Goal: Task Accomplishment & Management: Manage account settings

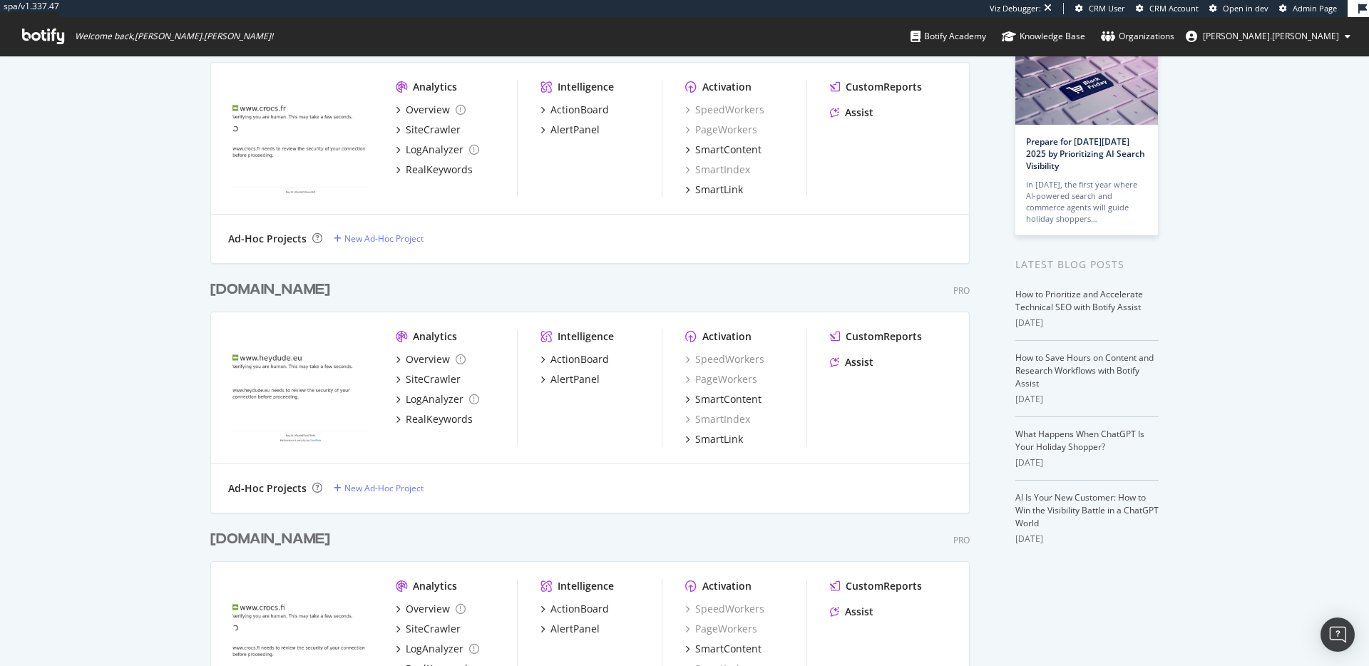
scroll to position [577, 0]
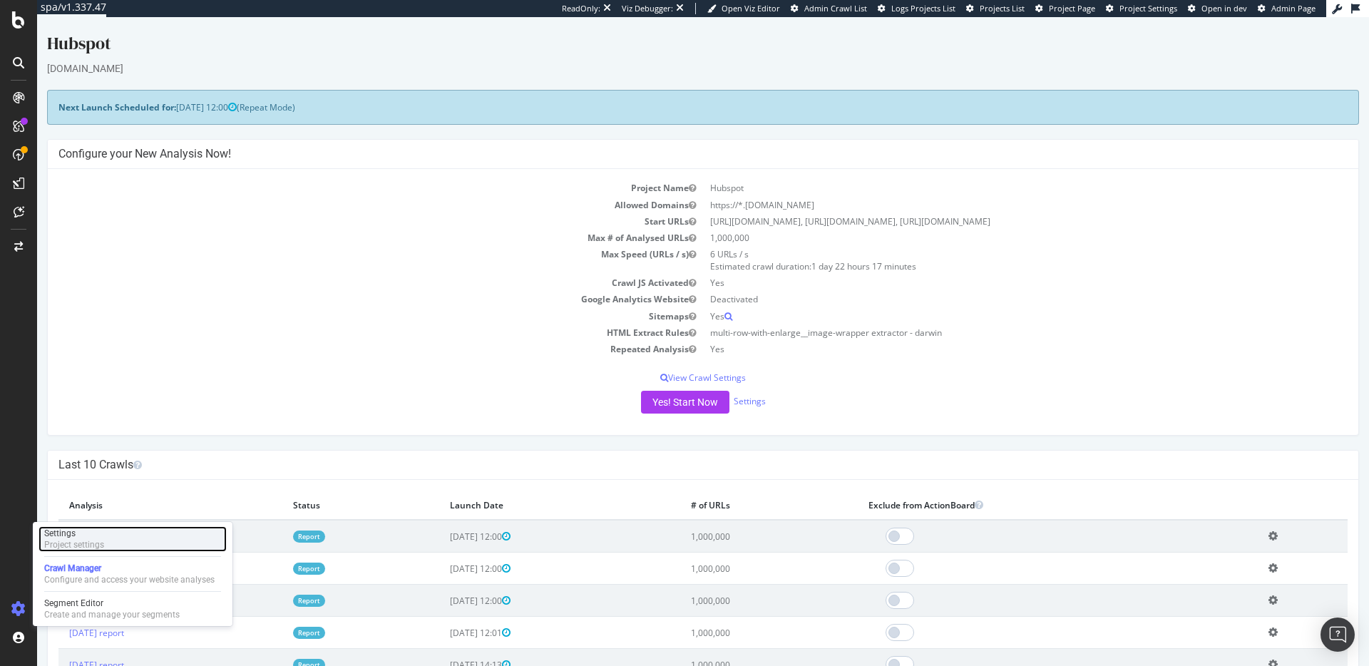
click at [95, 535] on div "Settings" at bounding box center [74, 533] width 60 height 11
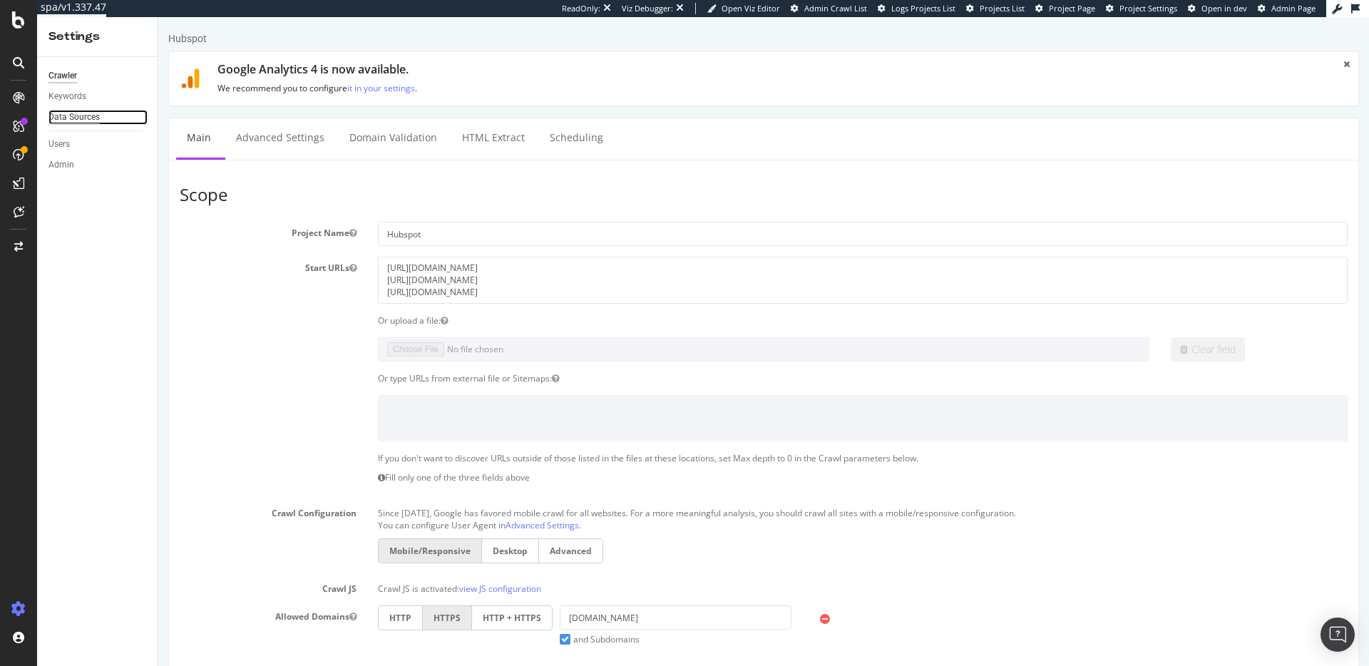
click at [83, 117] on div "Data Sources" at bounding box center [73, 117] width 51 height 15
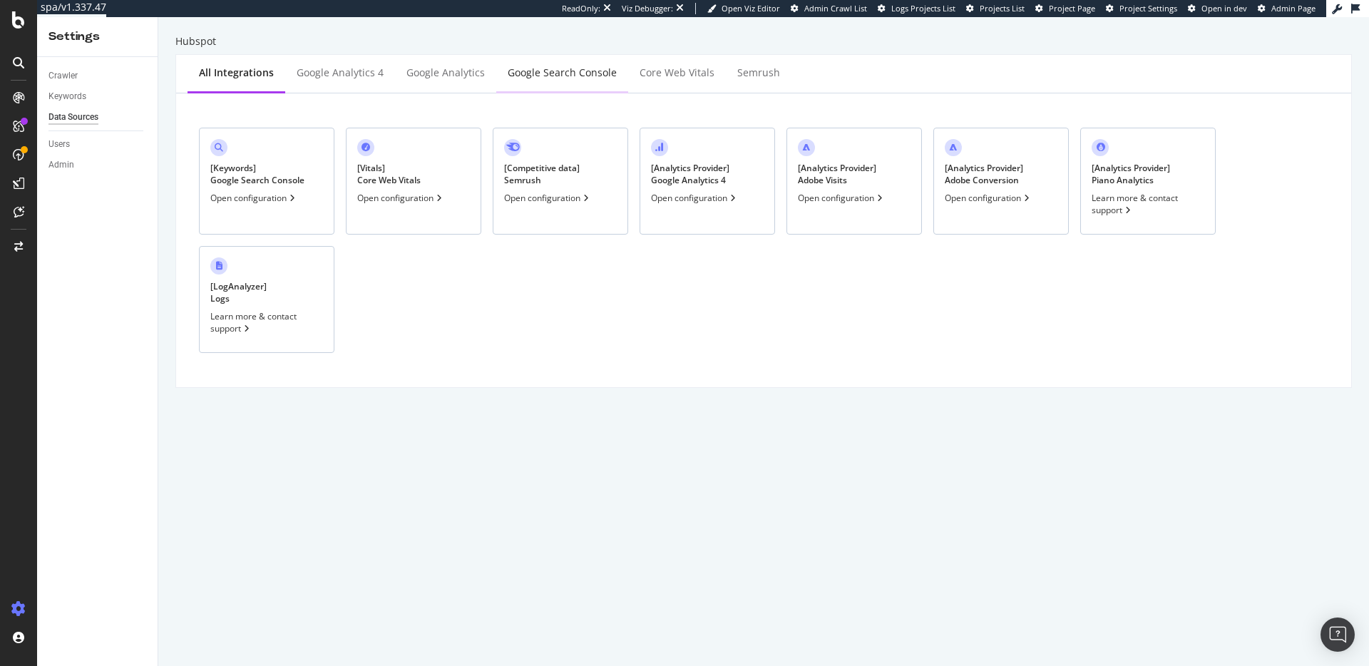
click at [542, 82] on div "Google Search Console" at bounding box center [562, 73] width 132 height 39
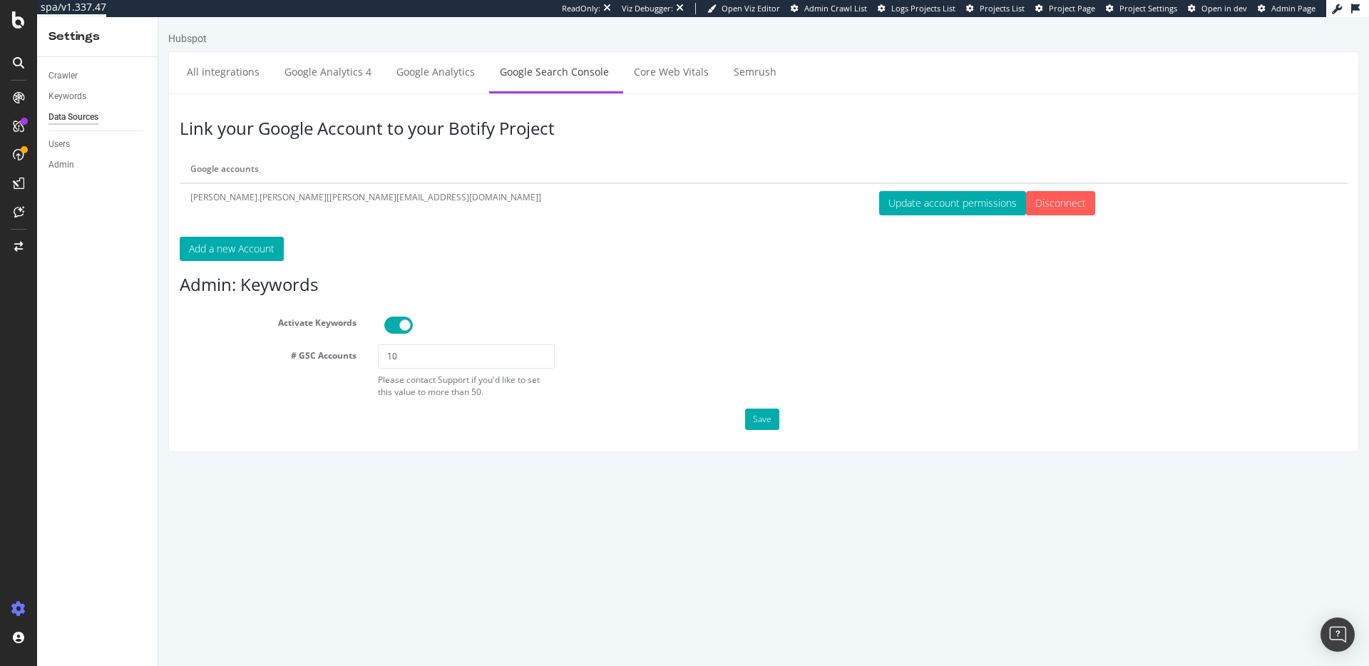
drag, startPoint x: 982, startPoint y: 317, endPoint x: 981, endPoint y: 309, distance: 7.9
click at [982, 317] on div at bounding box center [864, 325] width 980 height 17
click at [13, 26] on icon at bounding box center [18, 19] width 13 height 17
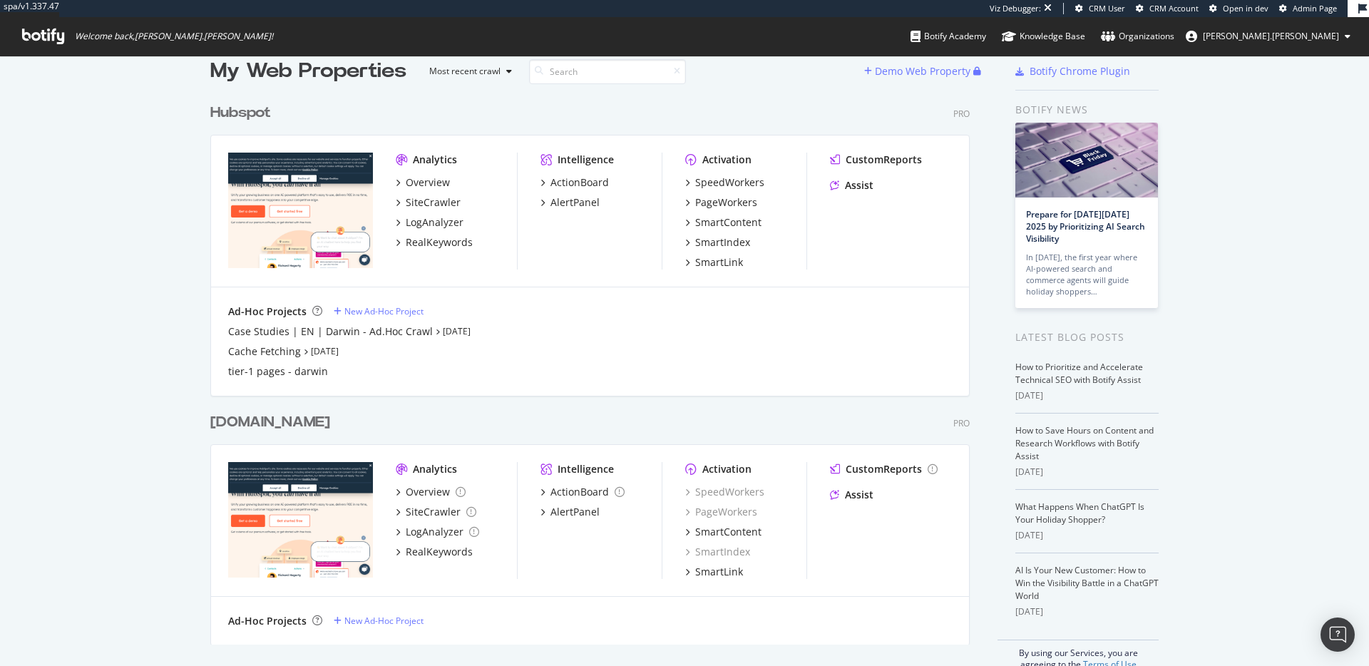
scroll to position [48, 0]
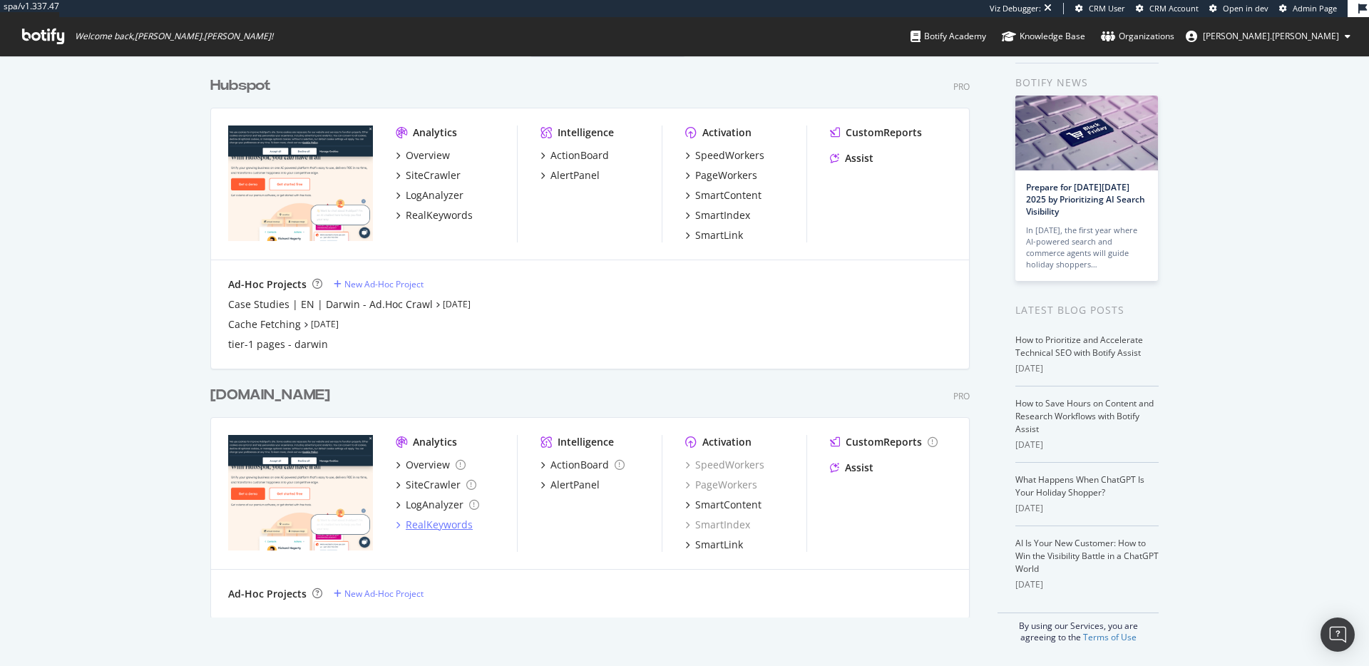
click at [448, 527] on div "RealKeywords" at bounding box center [439, 525] width 67 height 14
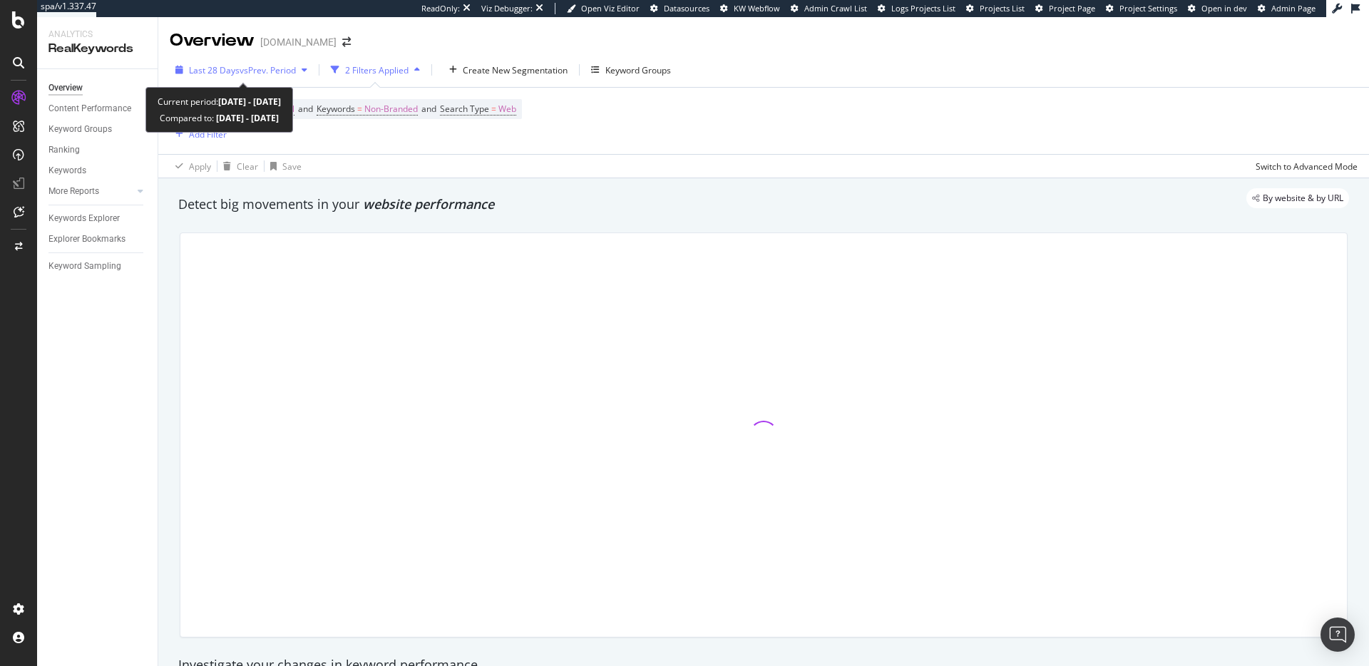
click at [296, 71] on span "vs Prev. Period" at bounding box center [268, 70] width 56 height 12
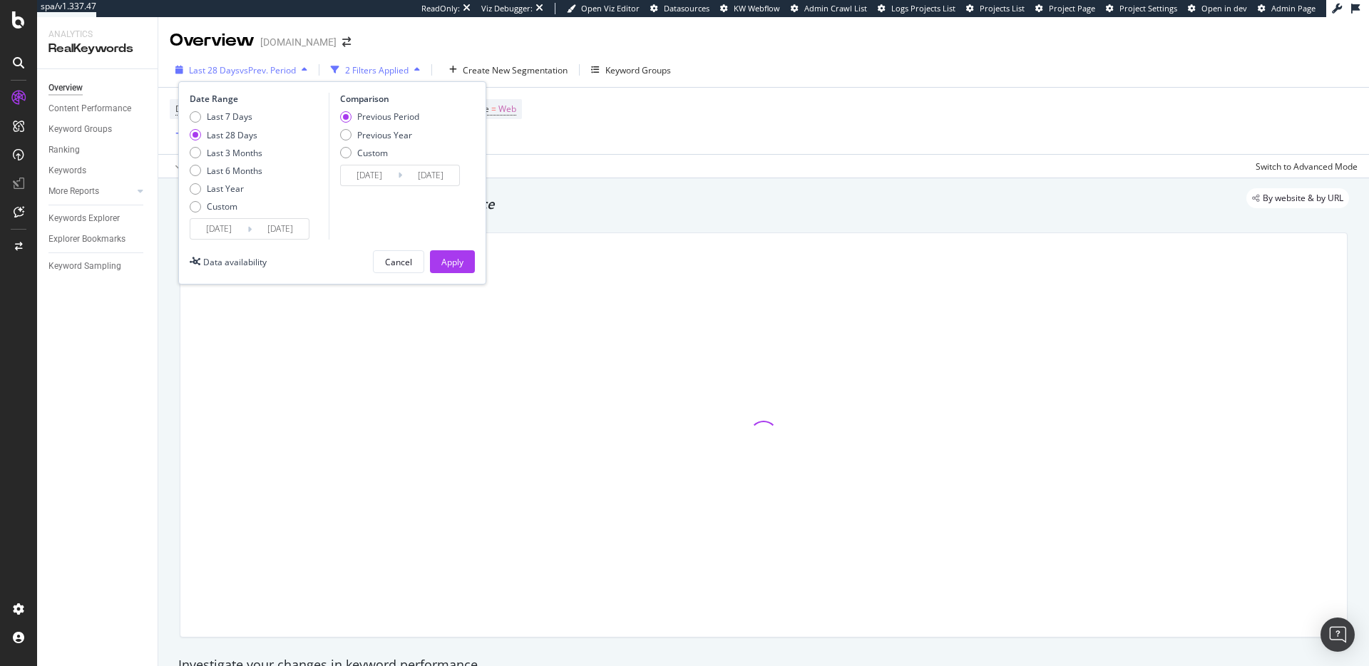
click at [296, 71] on span "vs Prev. Period" at bounding box center [268, 70] width 56 height 12
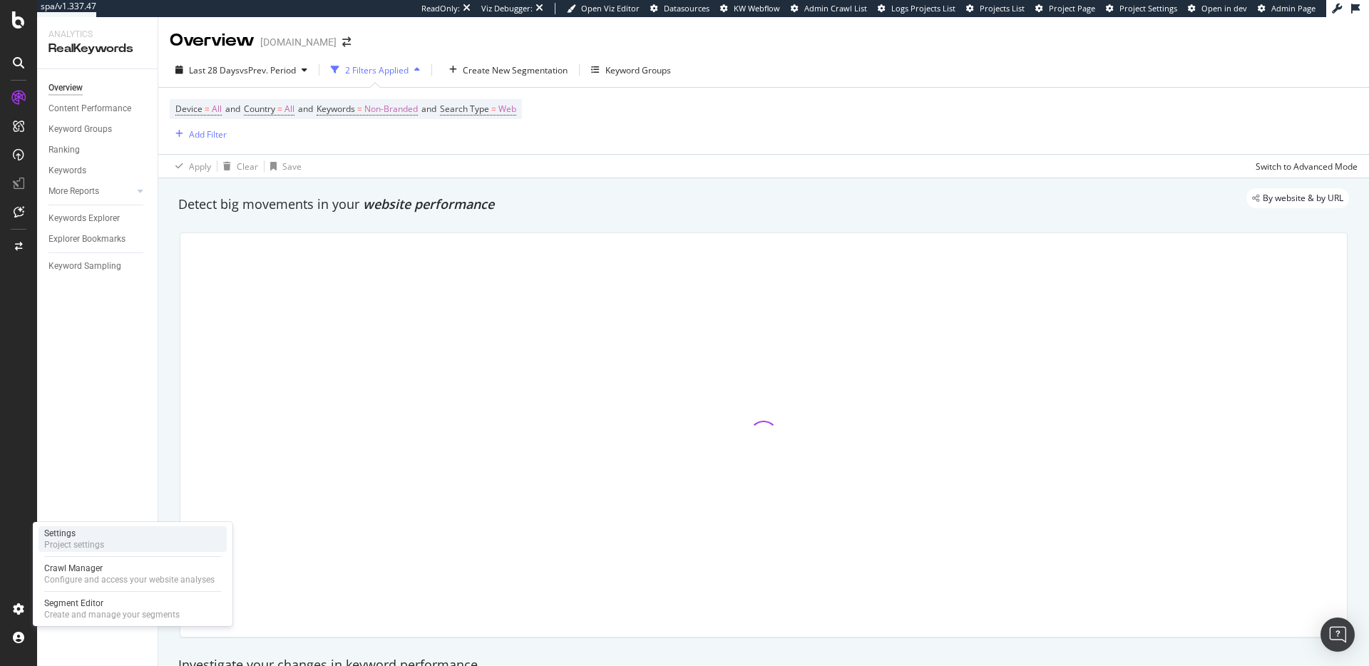
click at [96, 550] on div "Project settings" at bounding box center [74, 544] width 60 height 11
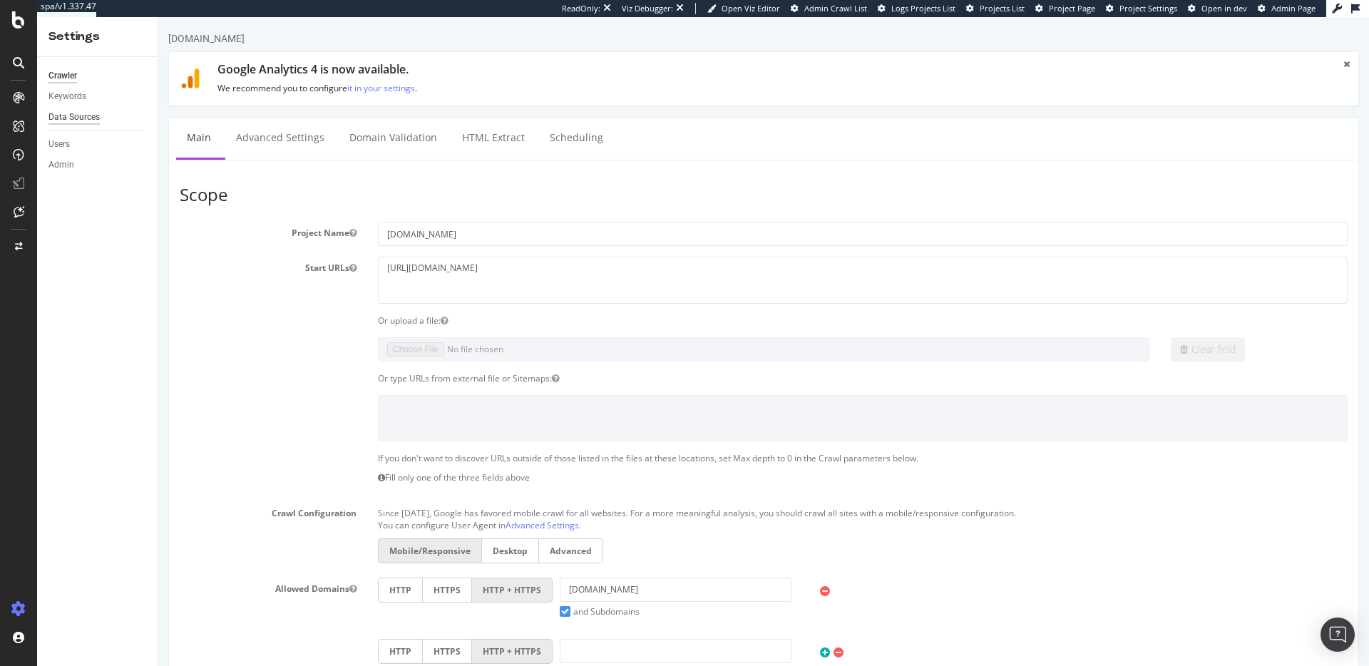
click at [73, 114] on div "Data Sources" at bounding box center [73, 117] width 51 height 15
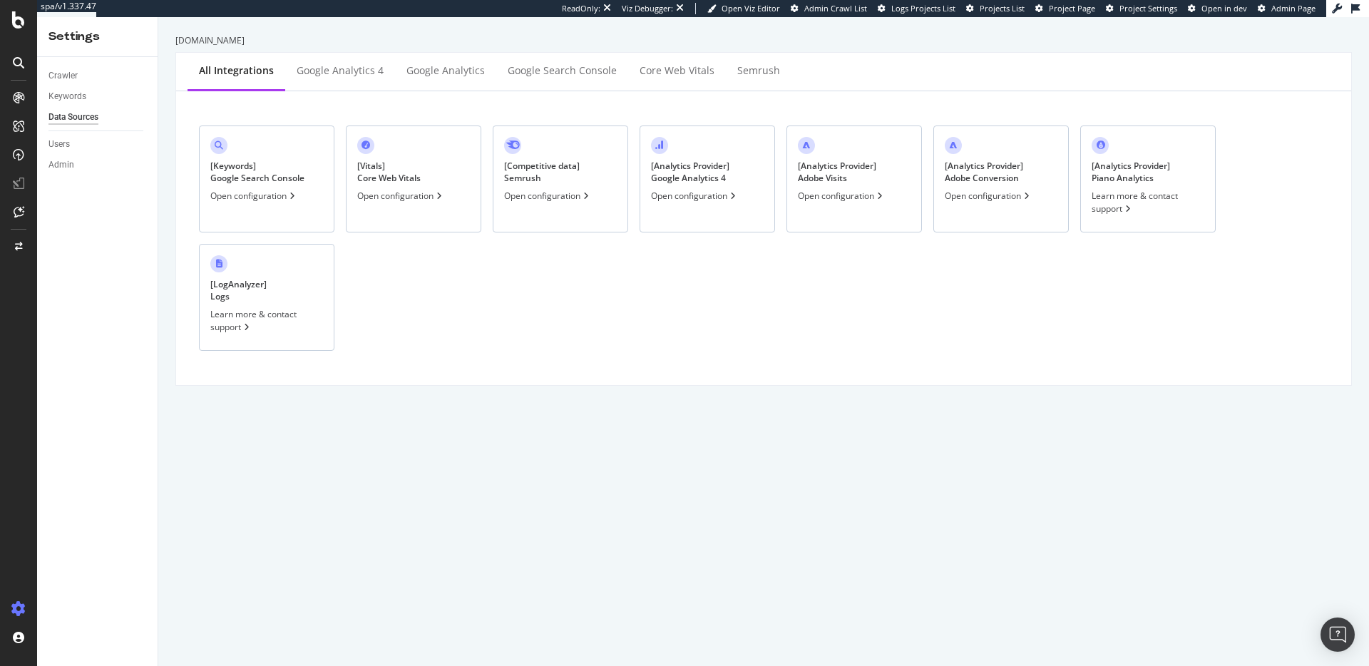
click at [680, 345] on div "[ Keywords ] Google Search Console Open configuration [ Vitals ] Core Web Vital…" at bounding box center [764, 238] width 1152 height 271
click at [544, 70] on div "Google Search Console" at bounding box center [562, 70] width 109 height 14
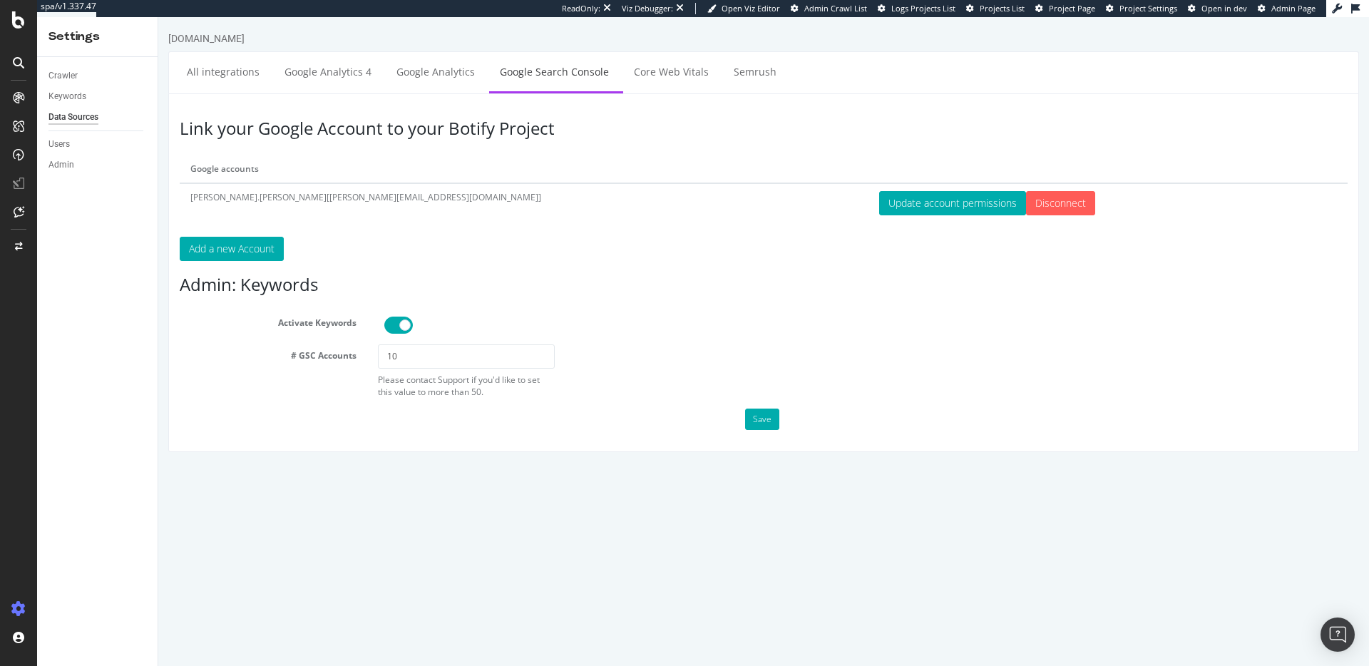
click at [118, 265] on div "Crawler Keywords Data Sources Users Admin" at bounding box center [97, 361] width 120 height 609
click at [229, 73] on link "All integrations" at bounding box center [223, 71] width 94 height 39
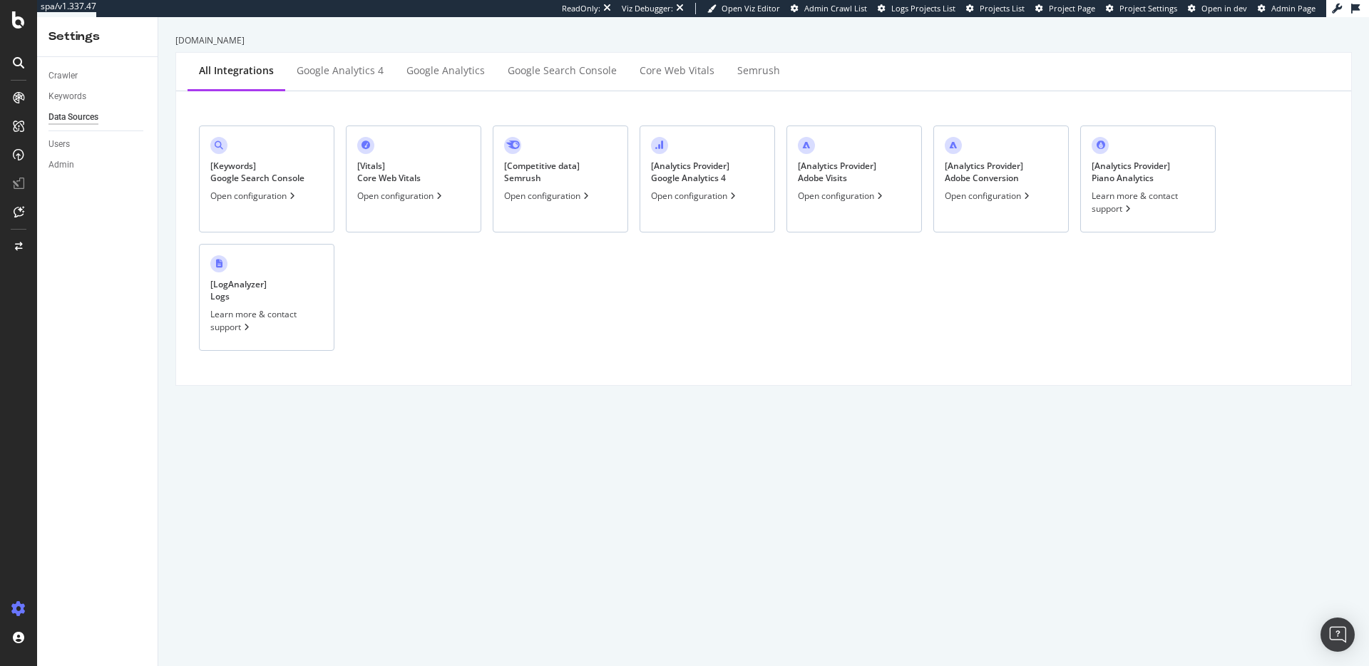
click at [650, 316] on div "[ Keywords ] Google Search Console Open configuration [ Vitals ] Core Web Vital…" at bounding box center [764, 238] width 1152 height 271
click at [20, 24] on icon at bounding box center [18, 19] width 13 height 17
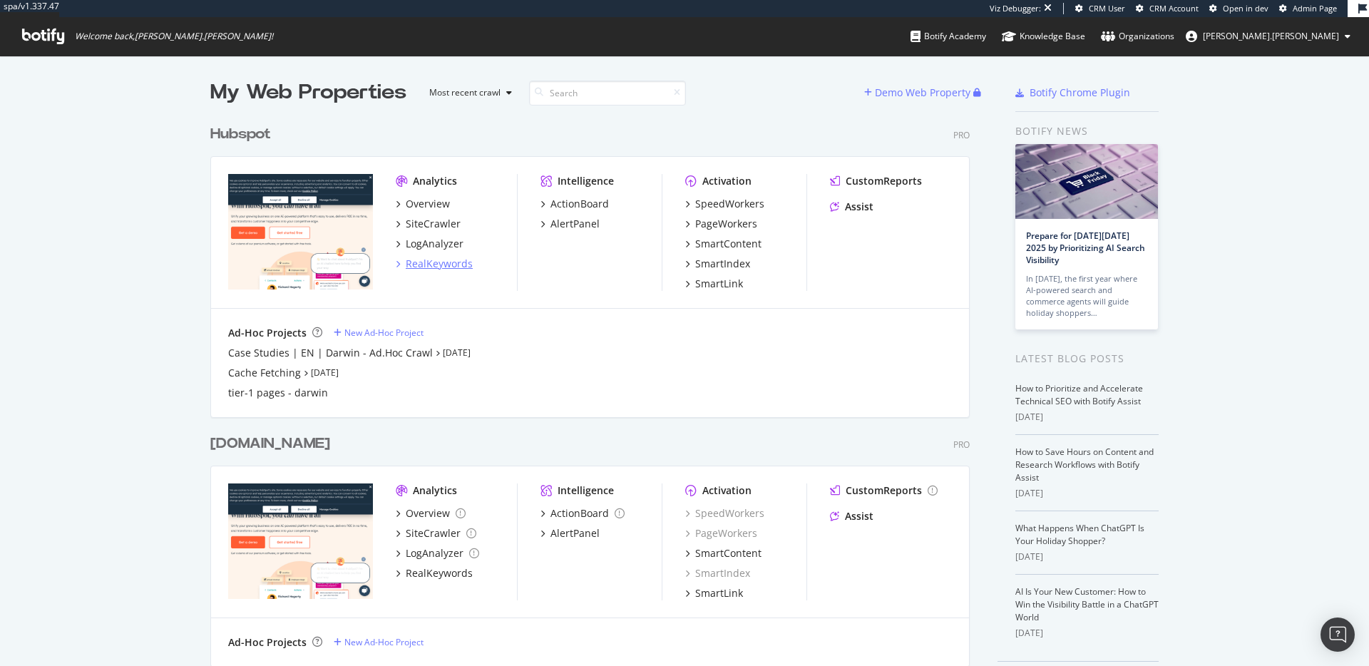
click at [437, 262] on div "RealKeywords" at bounding box center [439, 264] width 67 height 14
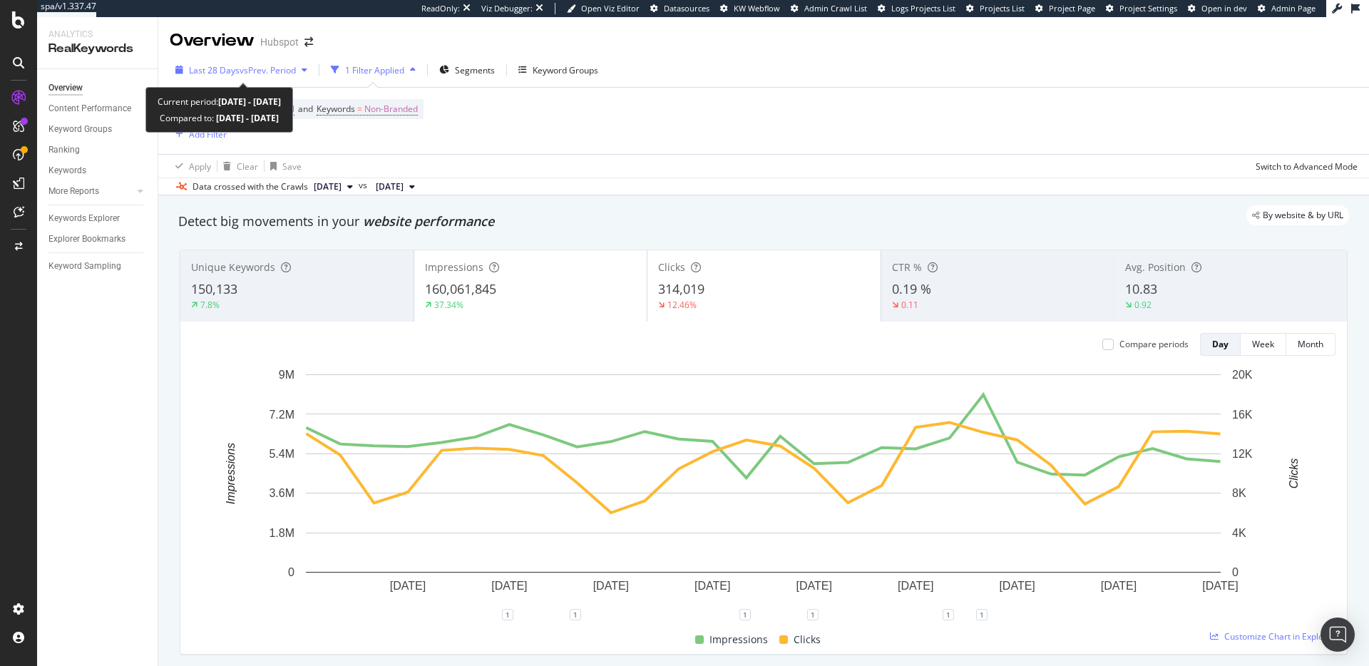
click at [240, 75] on span "vs Prev. Period" at bounding box center [268, 70] width 56 height 12
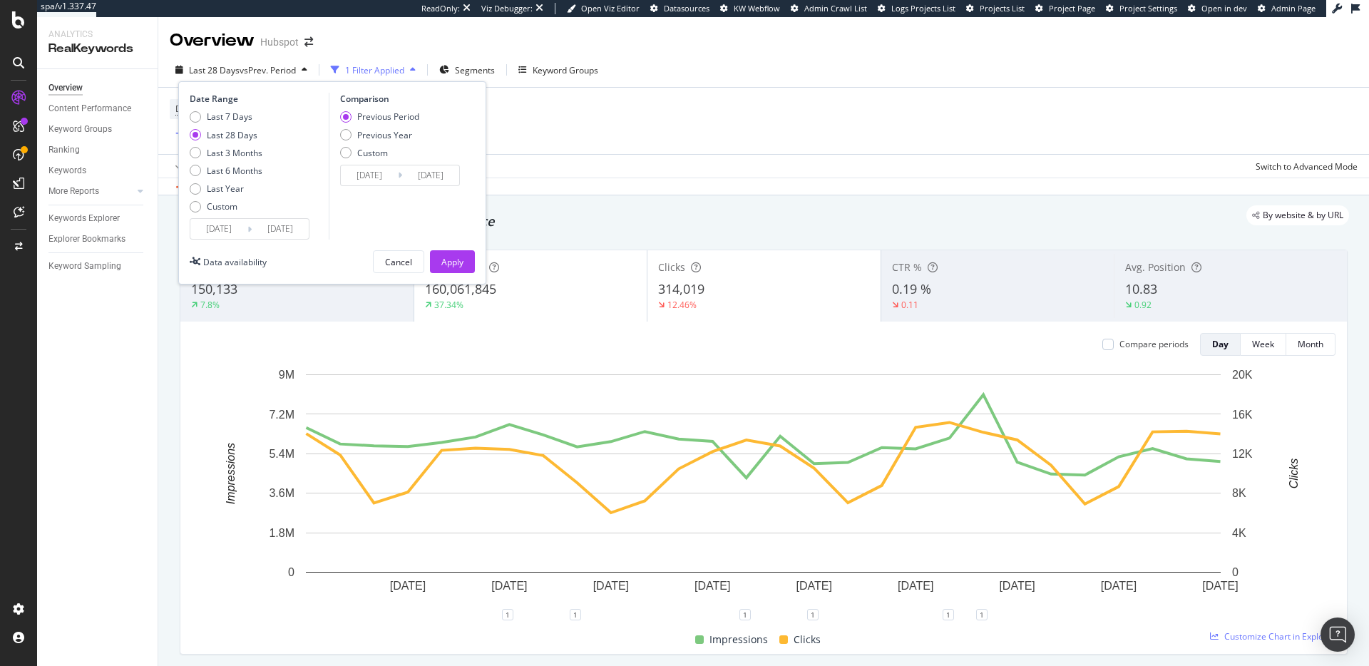
click at [279, 226] on input "2025/09/17" at bounding box center [280, 229] width 57 height 20
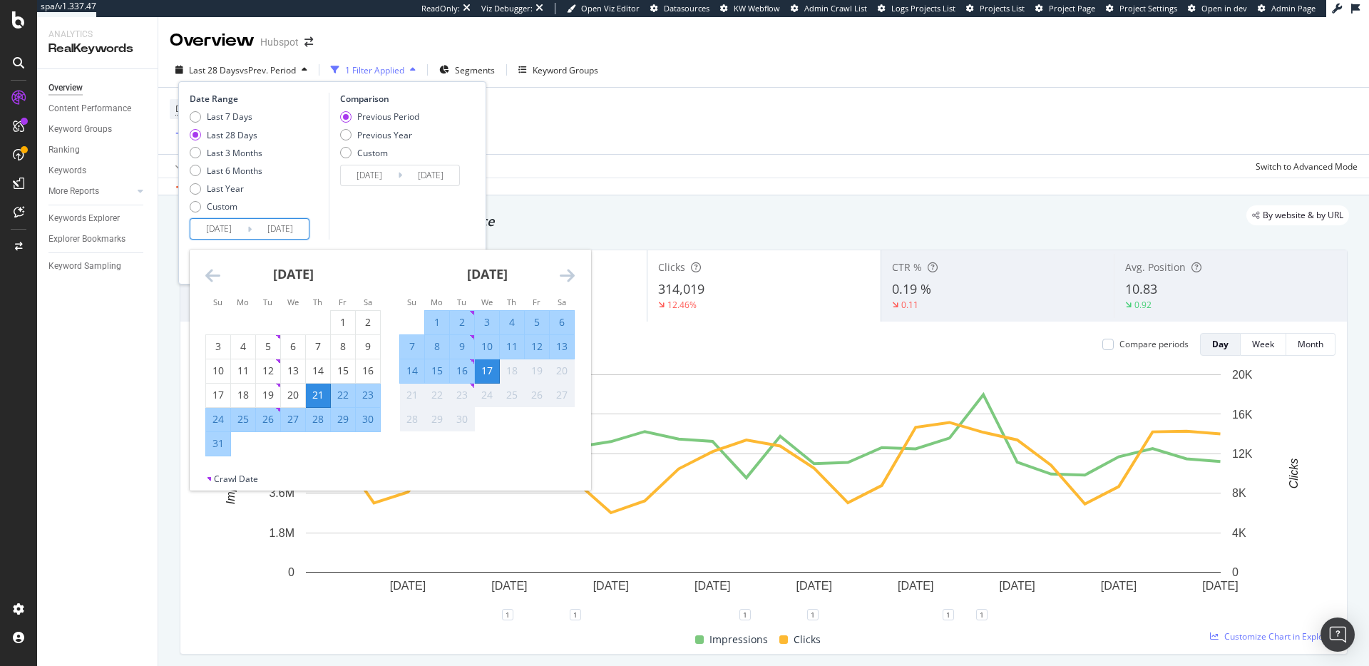
click at [798, 228] on div "Detect big movements in your website performance" at bounding box center [763, 221] width 1171 height 19
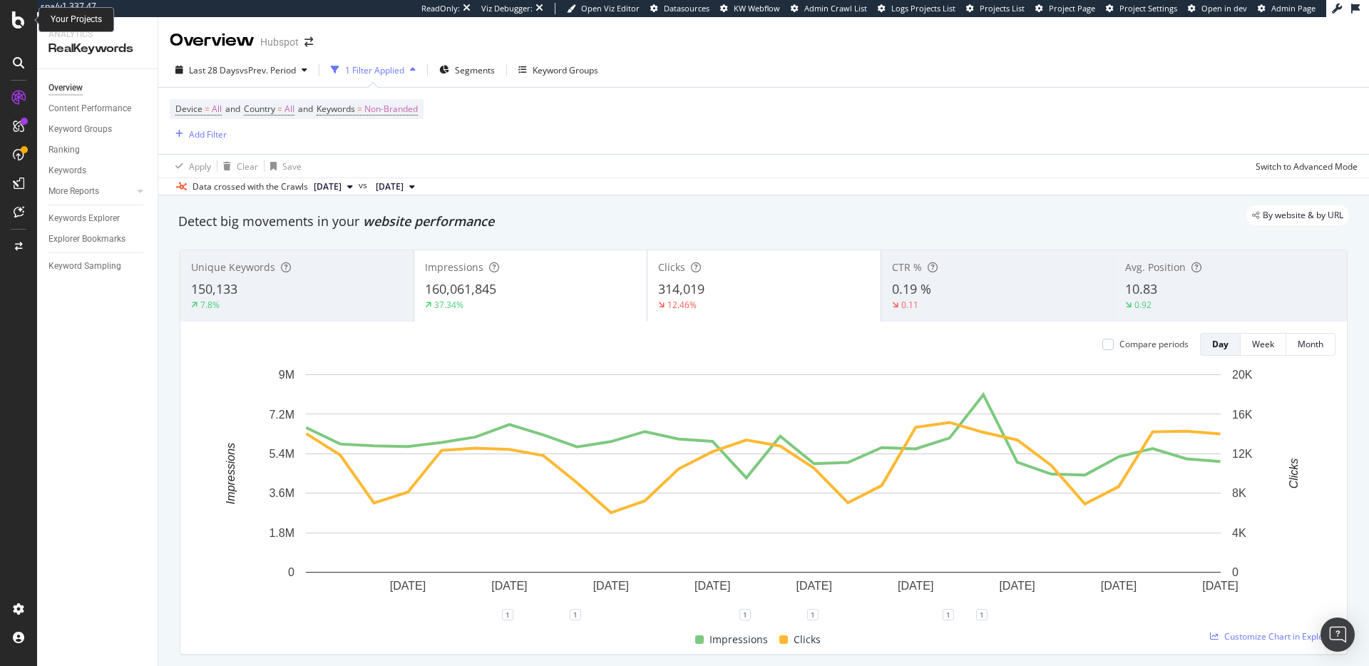
click at [19, 24] on icon at bounding box center [18, 19] width 13 height 17
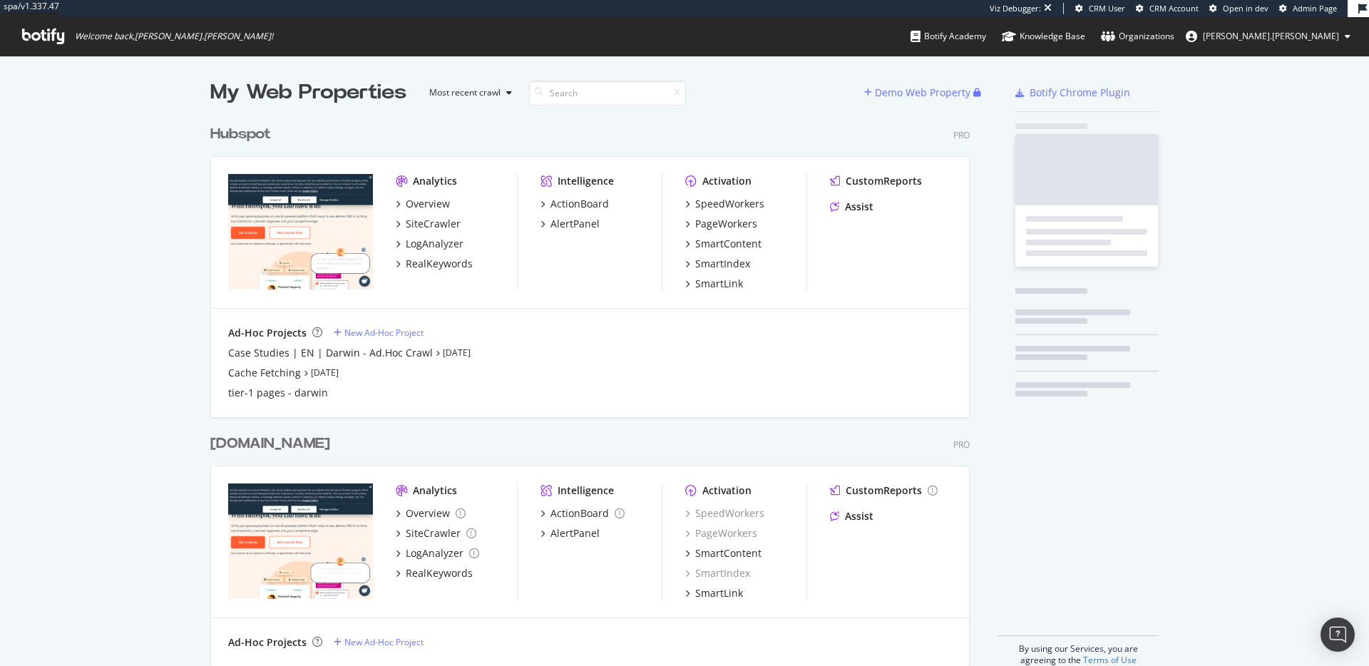
scroll to position [666, 1369]
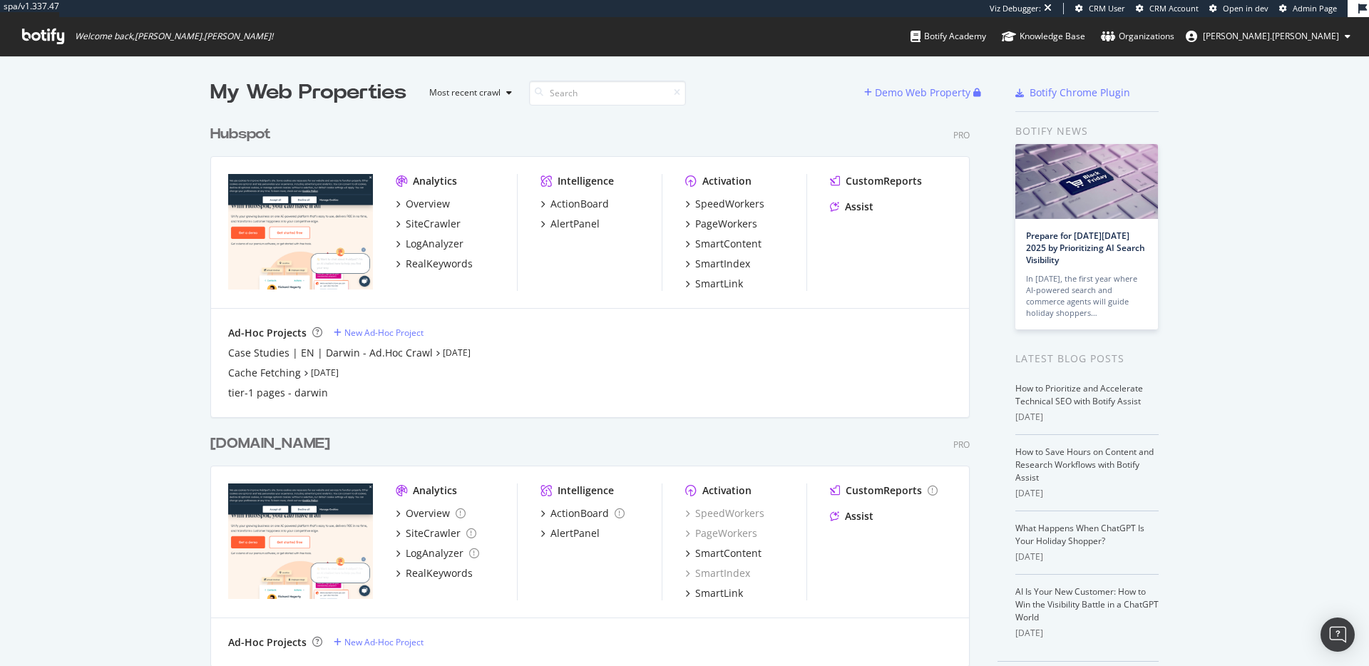
click at [1339, 38] on span "joe.mcdonald" at bounding box center [1271, 36] width 136 height 12
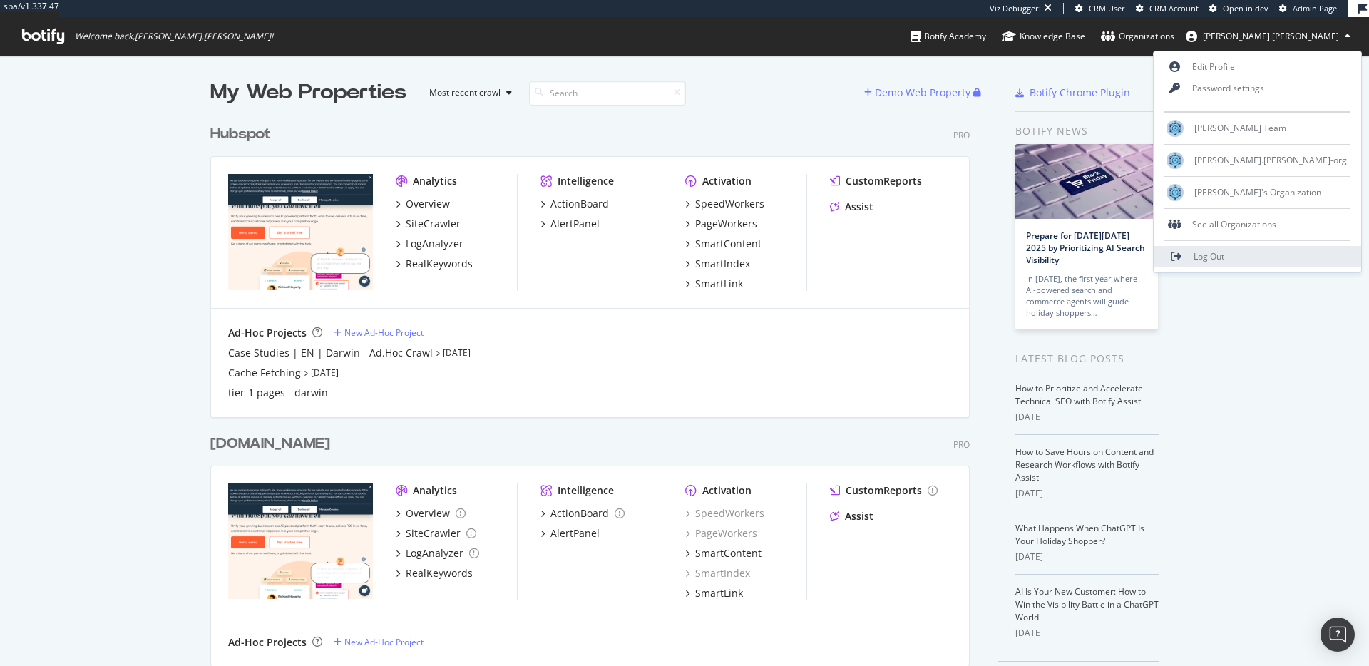
click at [1330, 251] on link "Log Out" at bounding box center [1257, 256] width 207 height 21
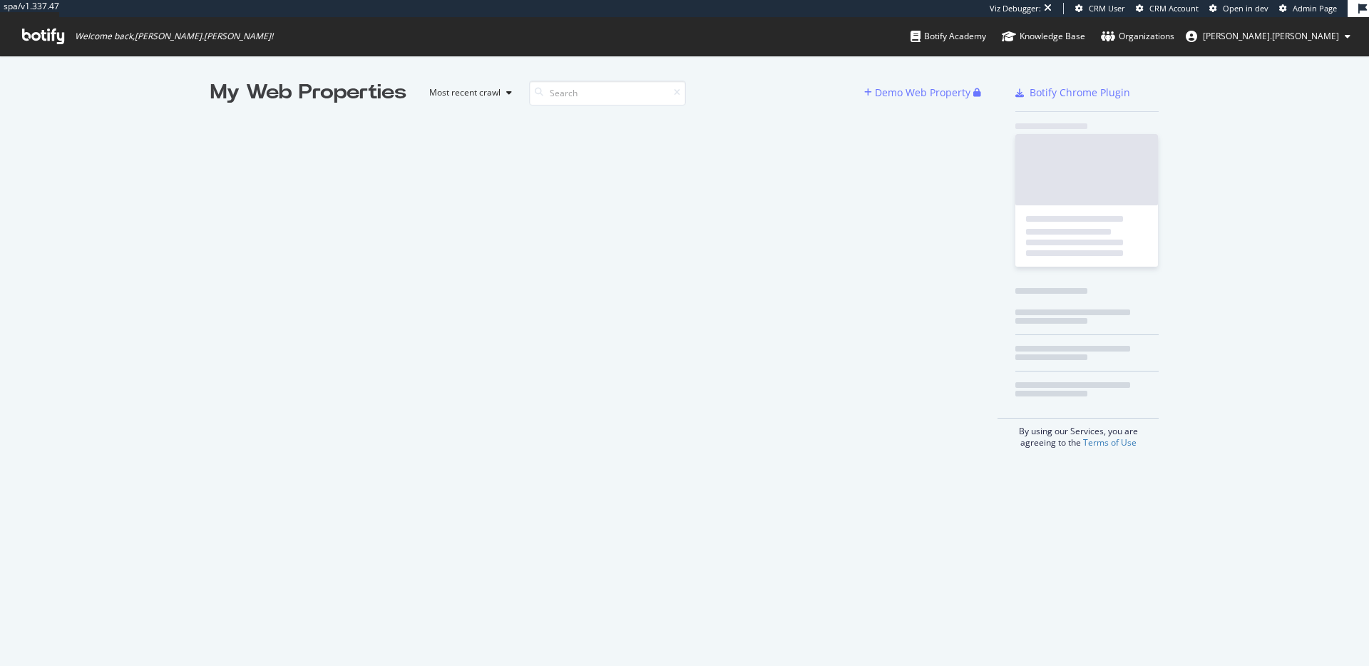
scroll to position [666, 1369]
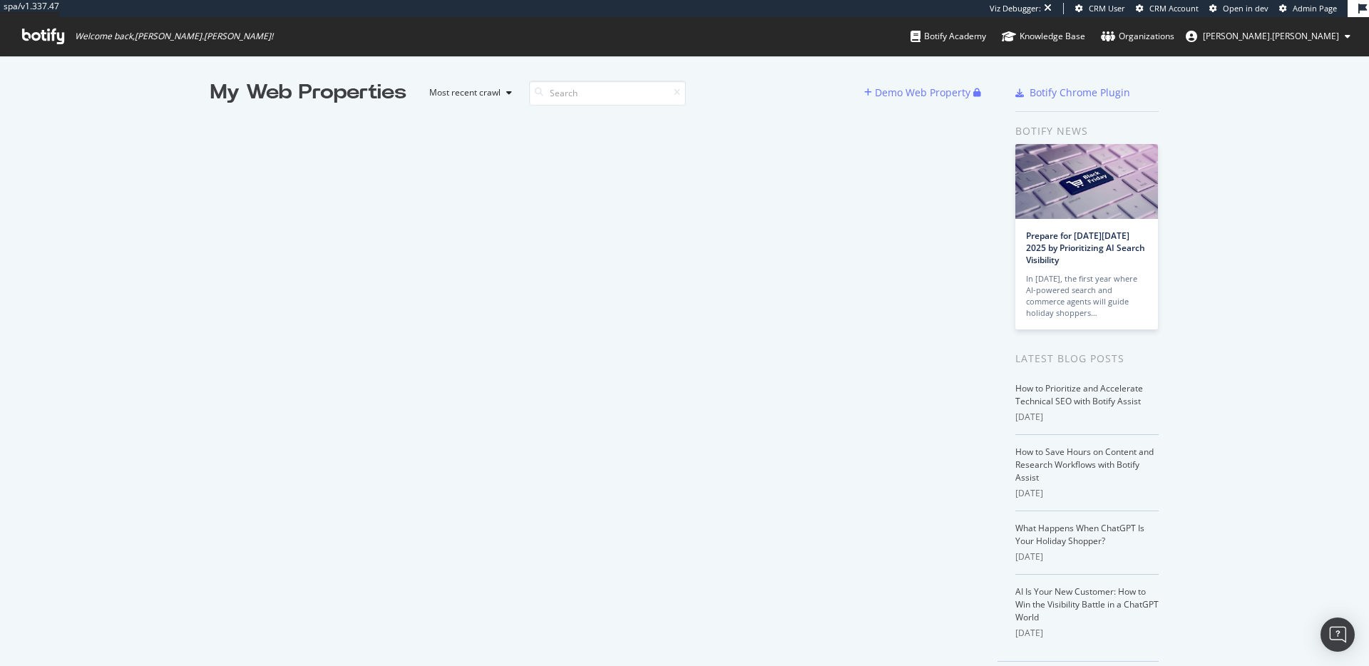
click at [1338, 36] on span "[PERSON_NAME].[PERSON_NAME]" at bounding box center [1271, 36] width 136 height 12
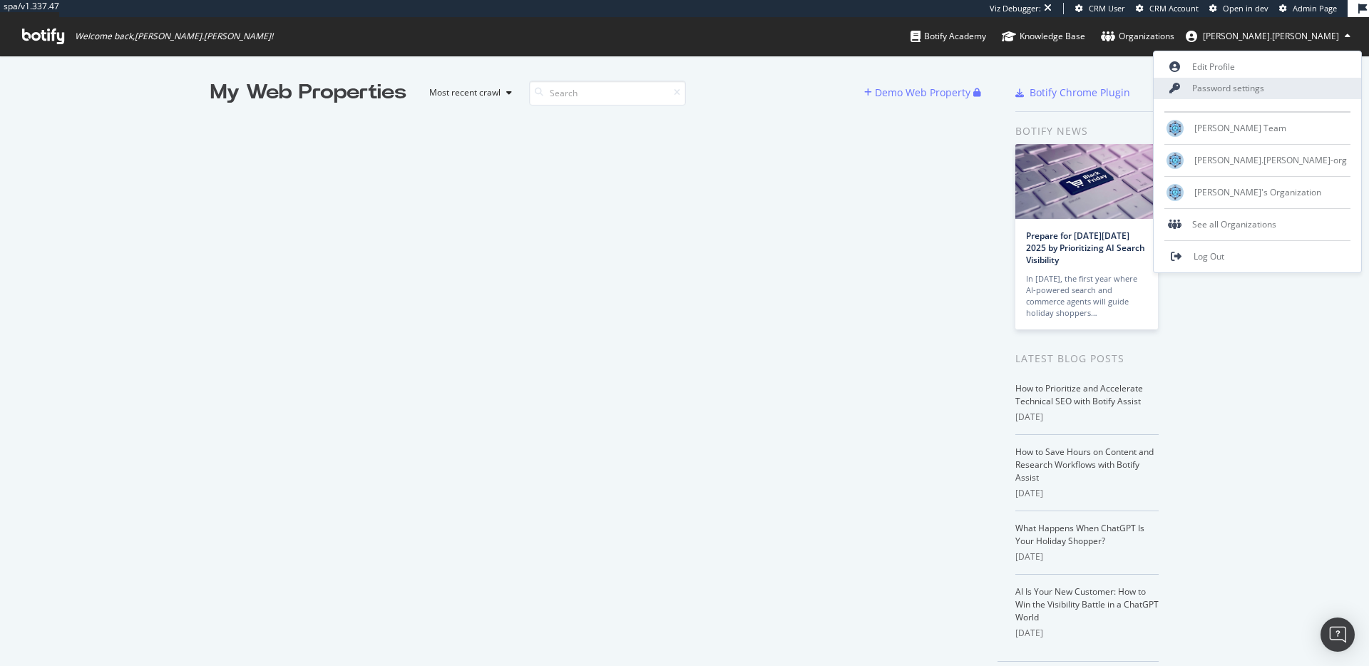
click at [1326, 89] on link "Password settings" at bounding box center [1257, 88] width 207 height 21
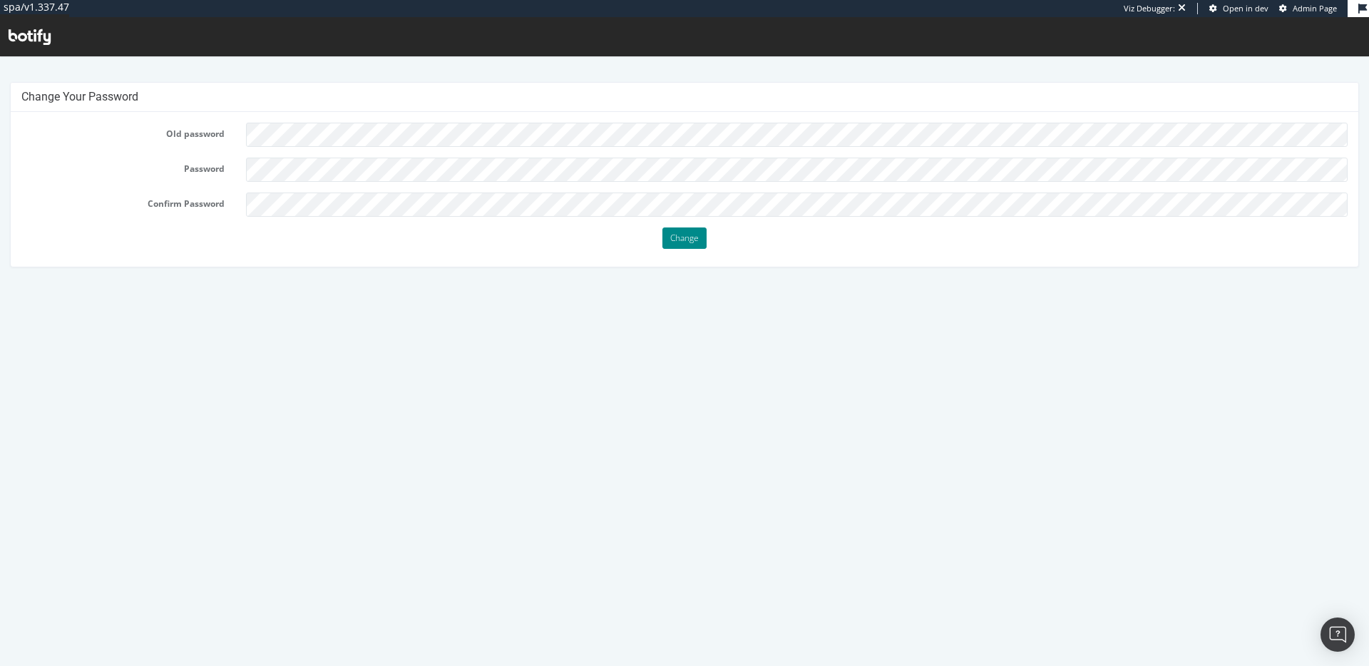
click at [685, 242] on input "Change" at bounding box center [684, 237] width 44 height 21
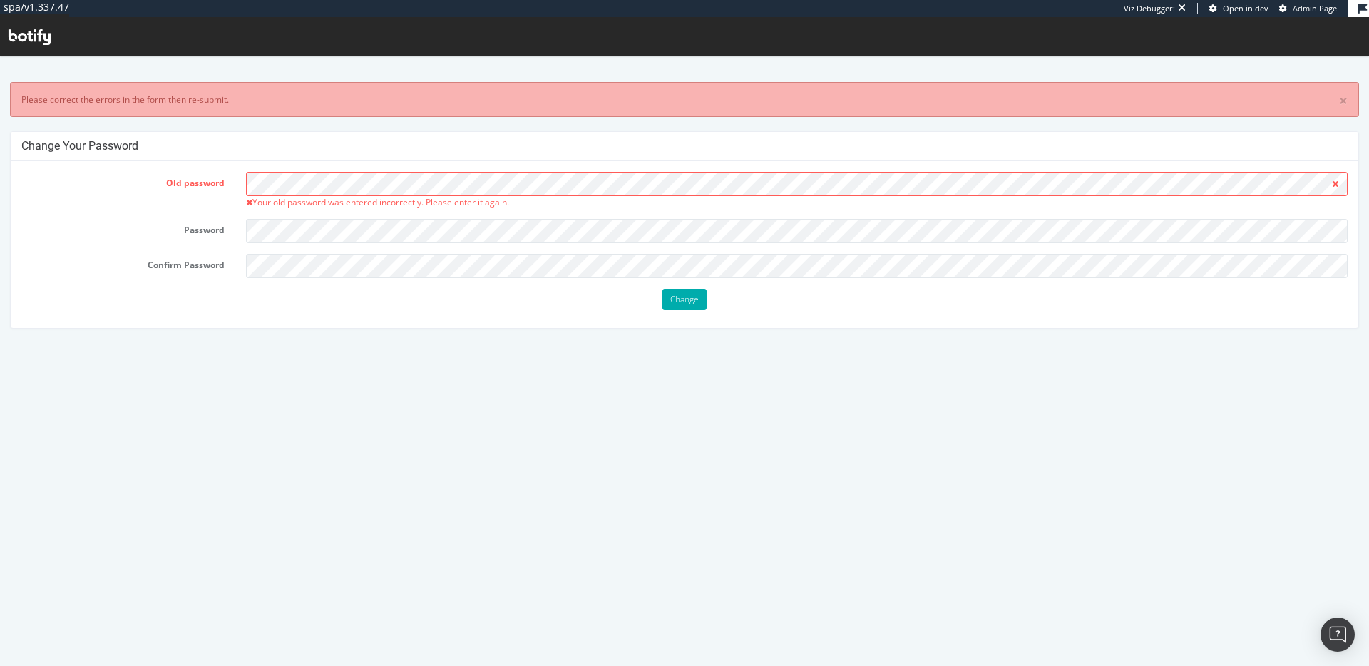
click at [1011, 343] on html "× Please correct the errors in the form then re-submit. Change Your Password Ol…" at bounding box center [684, 197] width 1369 height 289
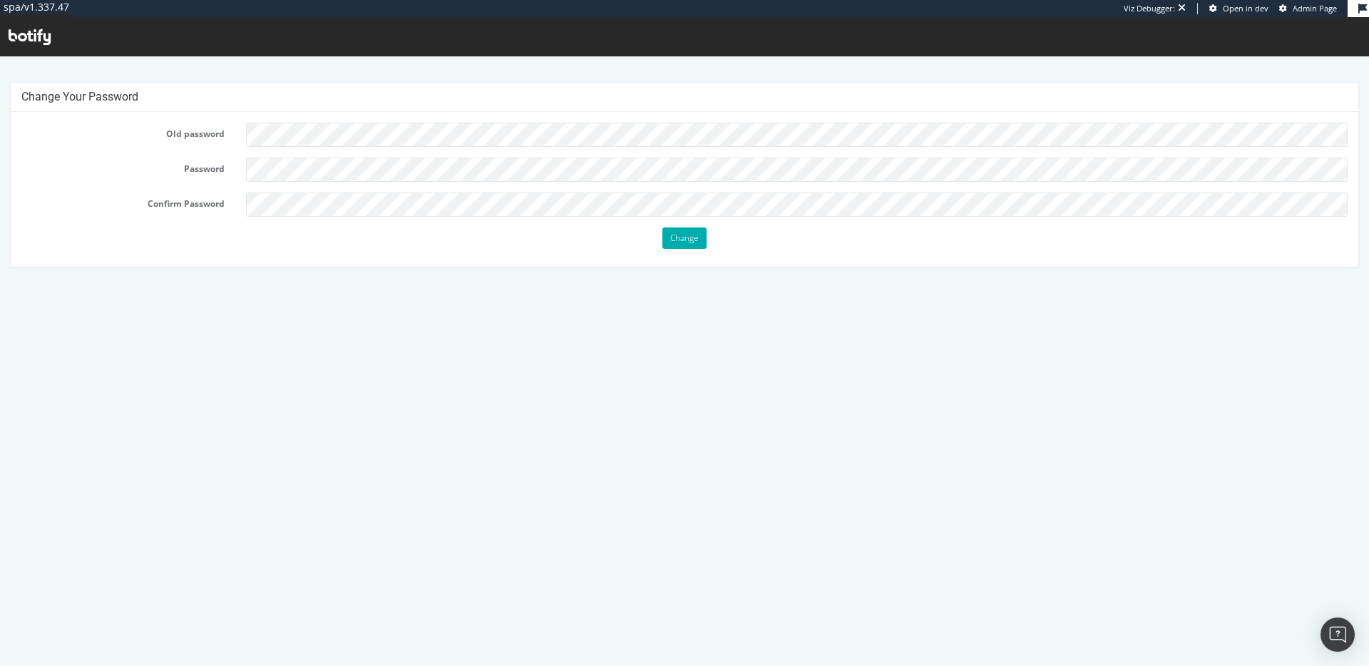
click at [160, 264] on div "Old password Password Confirm Password Change" at bounding box center [684, 189] width 1347 height 155
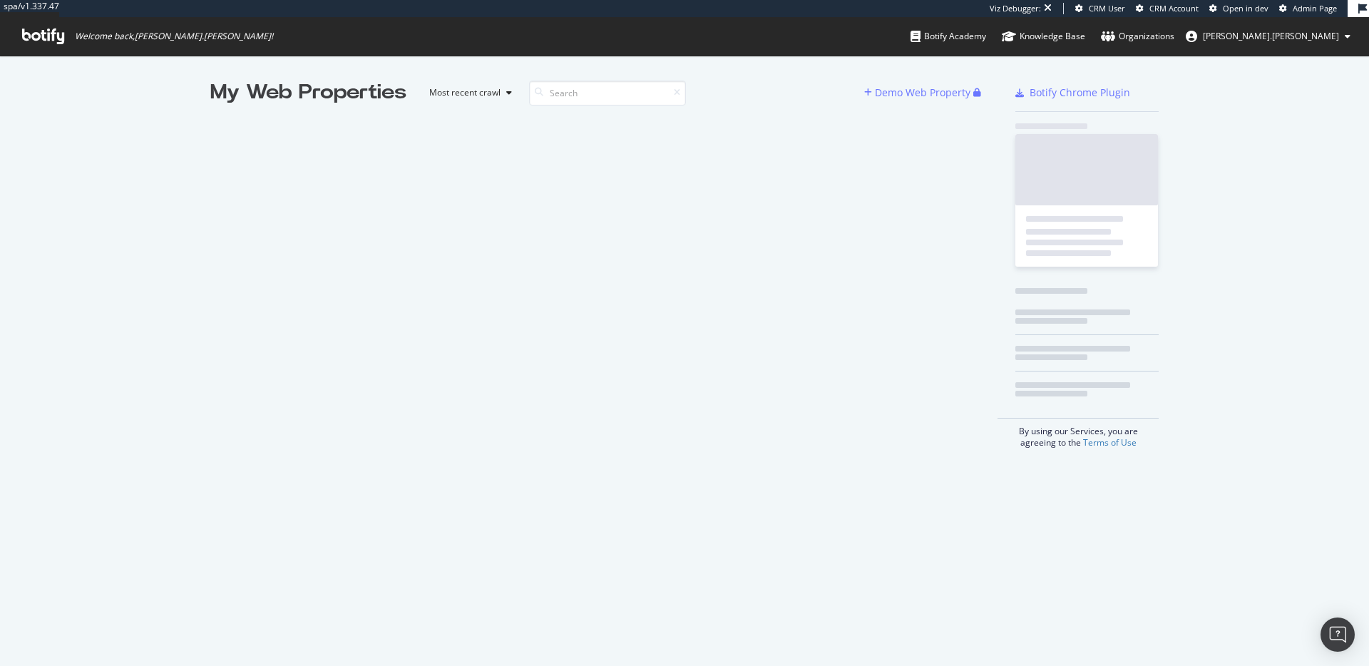
scroll to position [666, 1369]
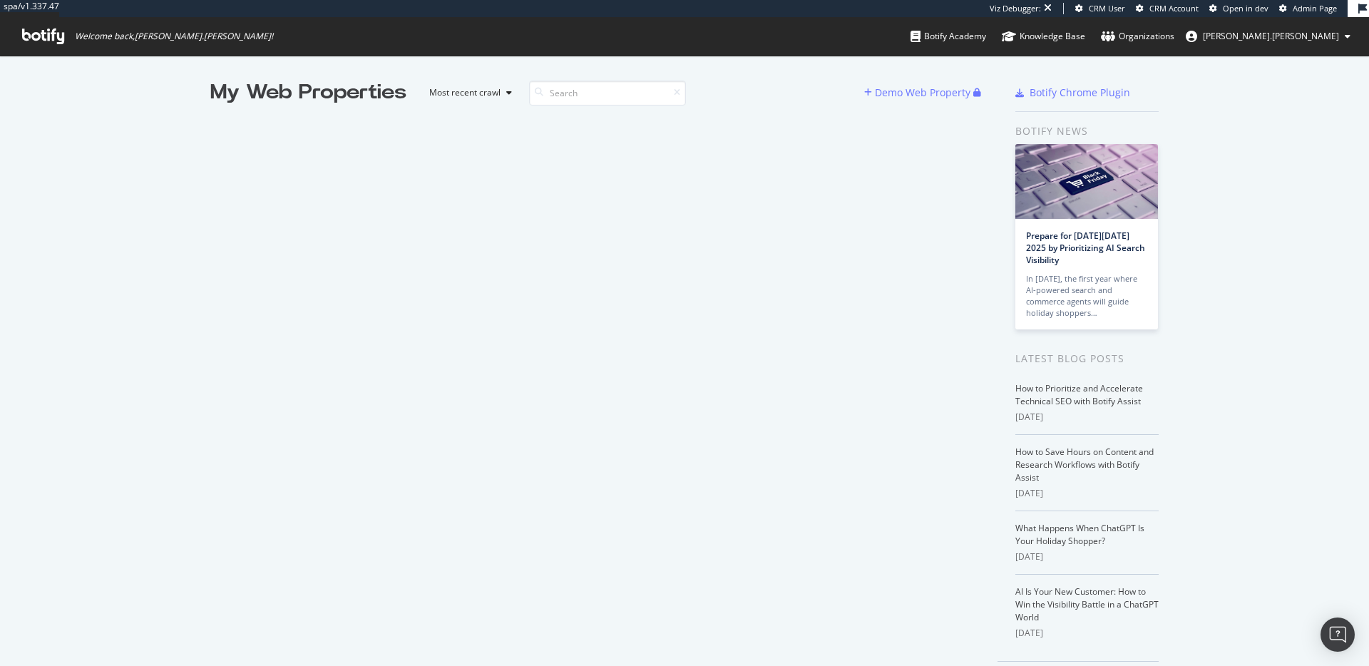
click at [1318, 43] on button "[PERSON_NAME].[PERSON_NAME]" at bounding box center [1268, 36] width 188 height 23
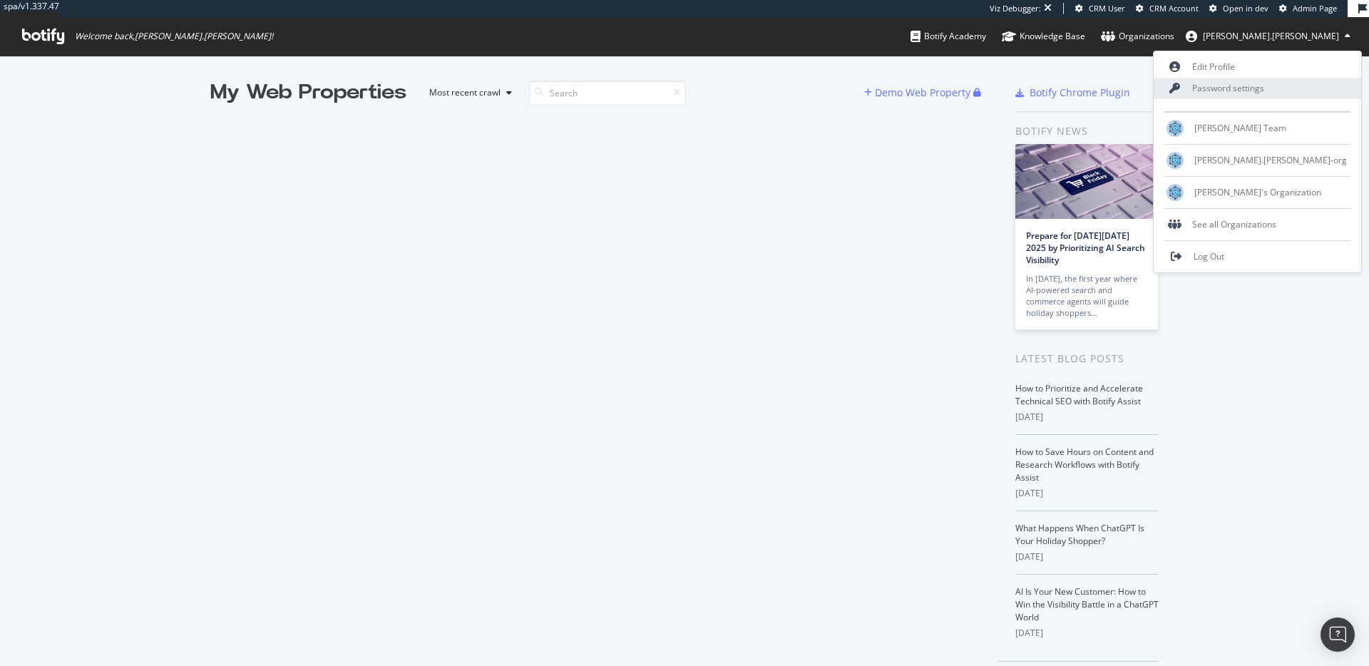
click at [1308, 86] on link "Password settings" at bounding box center [1257, 88] width 207 height 21
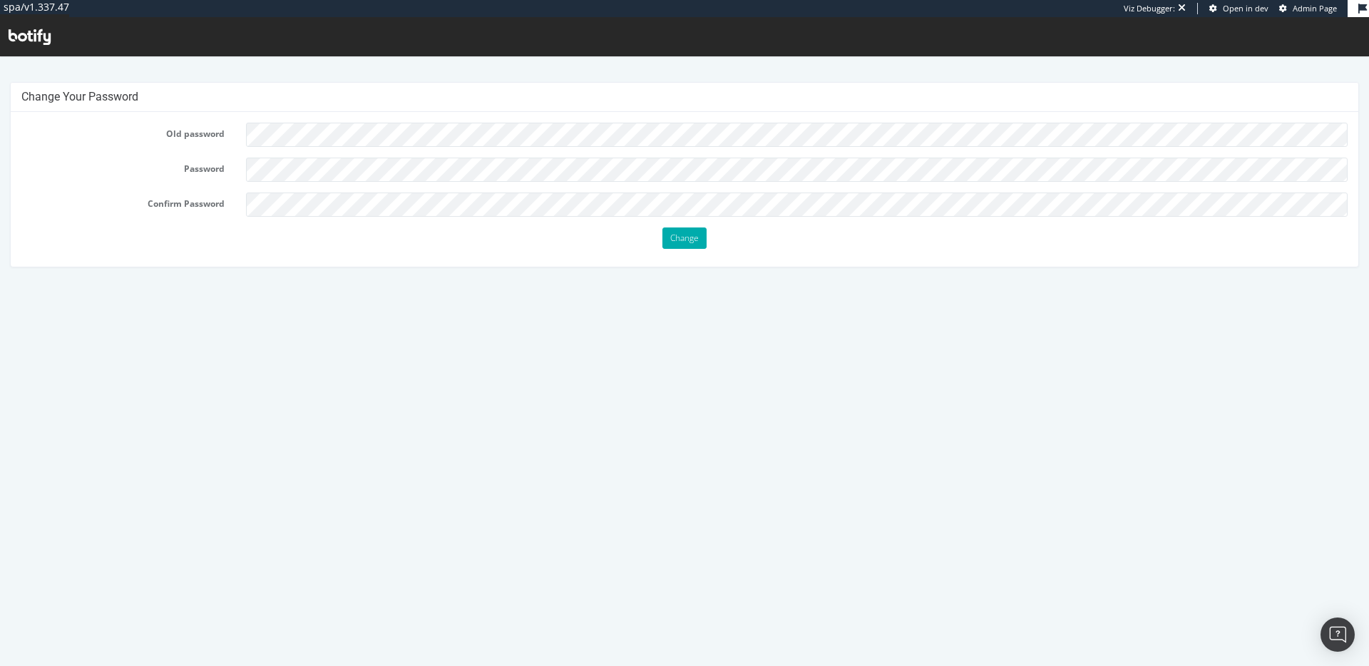
drag, startPoint x: 453, startPoint y: 564, endPoint x: 450, endPoint y: 554, distance: 10.4
click at [453, 282] on html "Change Your Password Old password Password Confirm Password Change" at bounding box center [684, 167] width 1369 height 228
click at [662, 227] on input "Change" at bounding box center [684, 237] width 44 height 21
